Goal: Navigation & Orientation: Find specific page/section

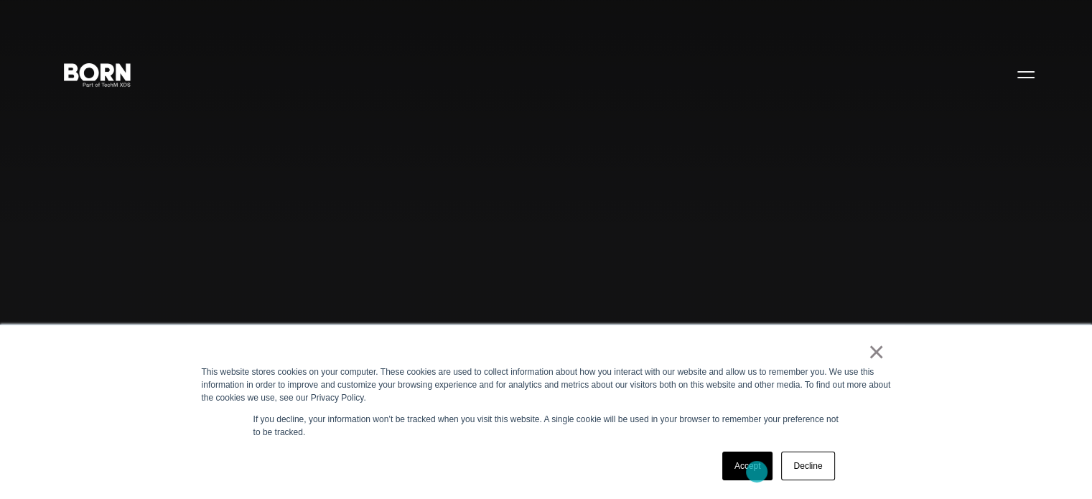
click at [756, 472] on link "Accept" at bounding box center [747, 465] width 51 height 29
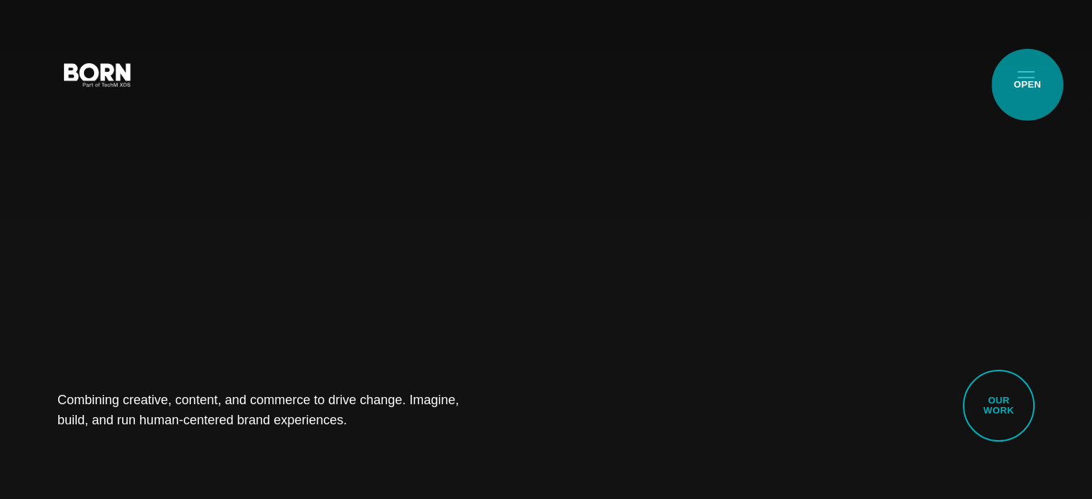
click at [1027, 85] on button "Primary Menu" at bounding box center [1025, 74] width 34 height 30
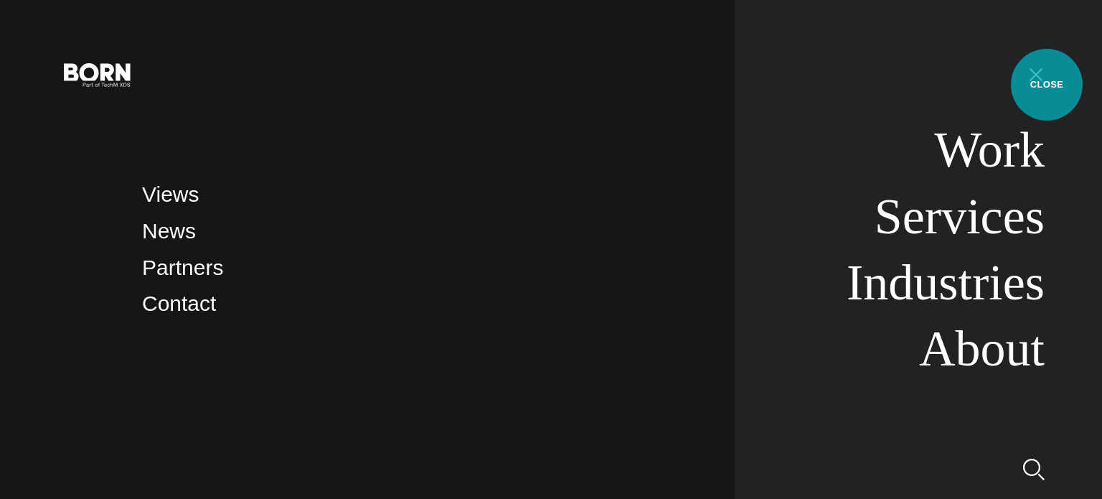
click at [1047, 85] on button "Primary Menu" at bounding box center [1036, 74] width 34 height 30
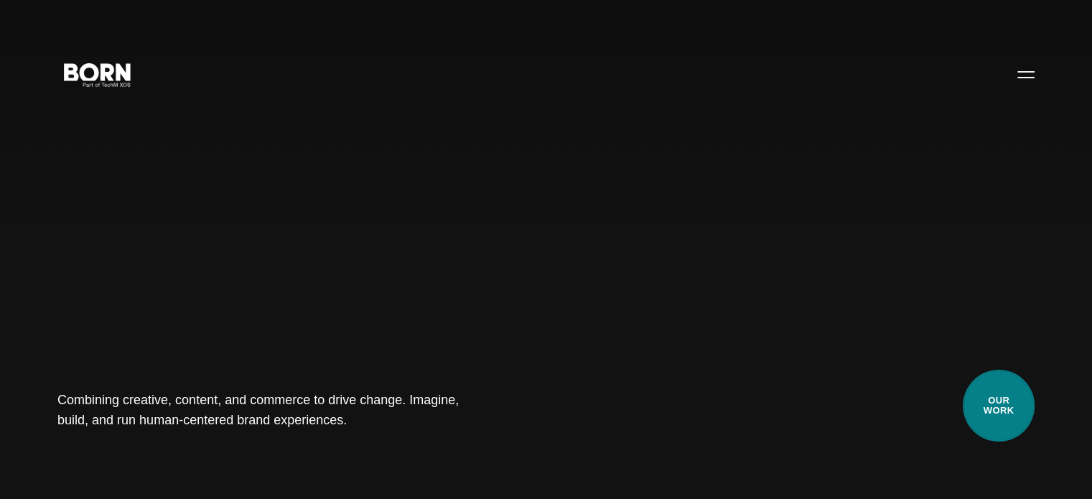
click at [998, 400] on link "Our Work" at bounding box center [998, 406] width 72 height 72
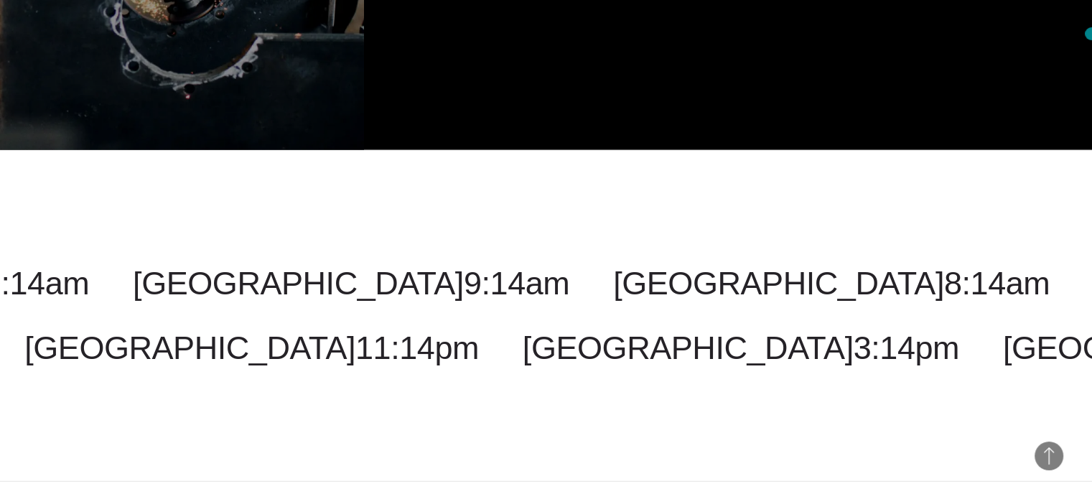
scroll to position [4566, 0]
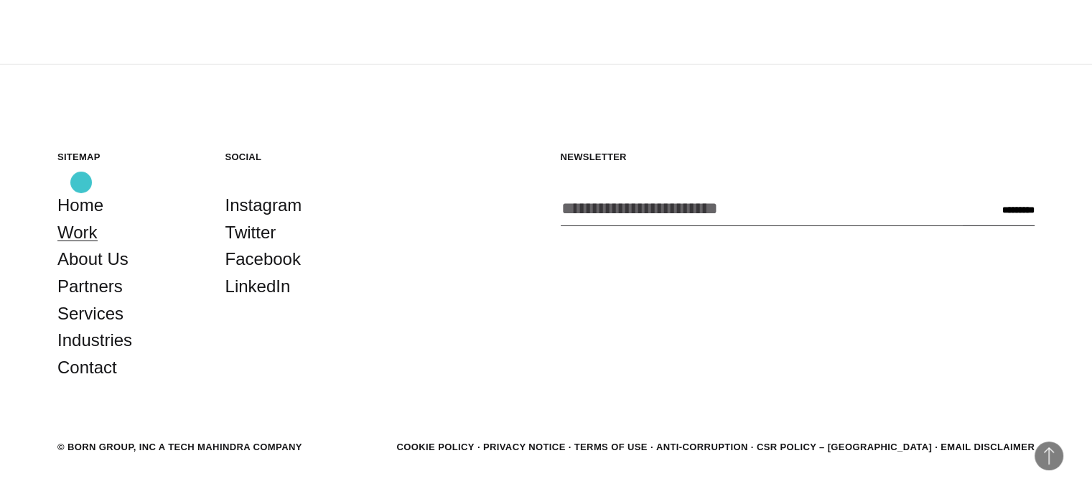
click at [81, 219] on link "Work" at bounding box center [77, 232] width 40 height 27
